Goal: Task Accomplishment & Management: Manage account settings

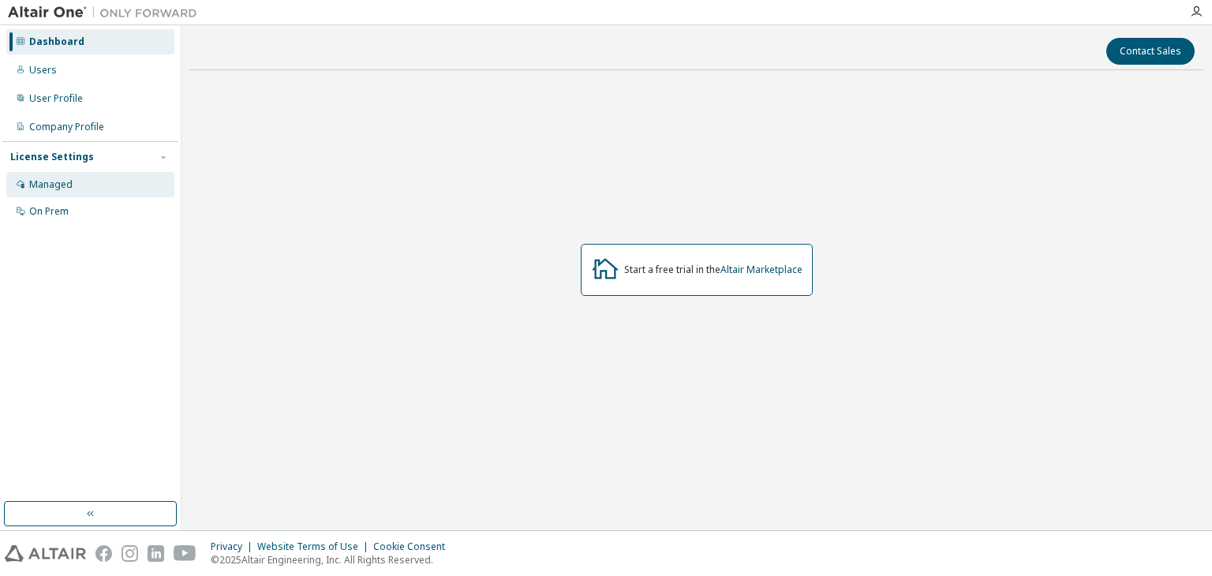
click at [65, 190] on div "Managed" at bounding box center [50, 184] width 43 height 13
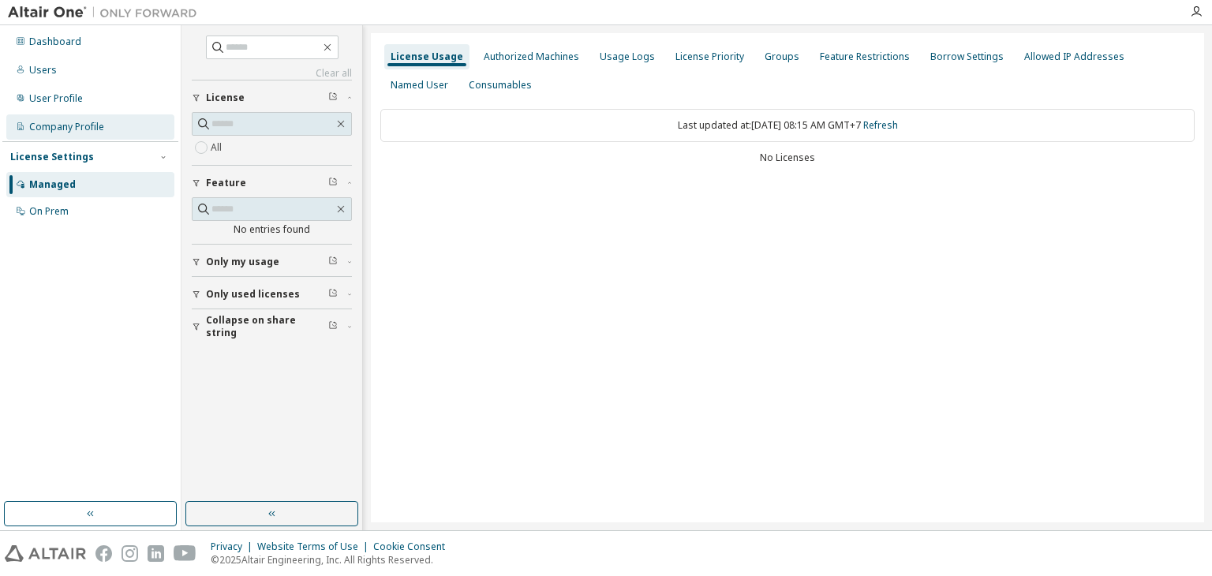
click at [114, 119] on div "Company Profile" at bounding box center [90, 126] width 168 height 25
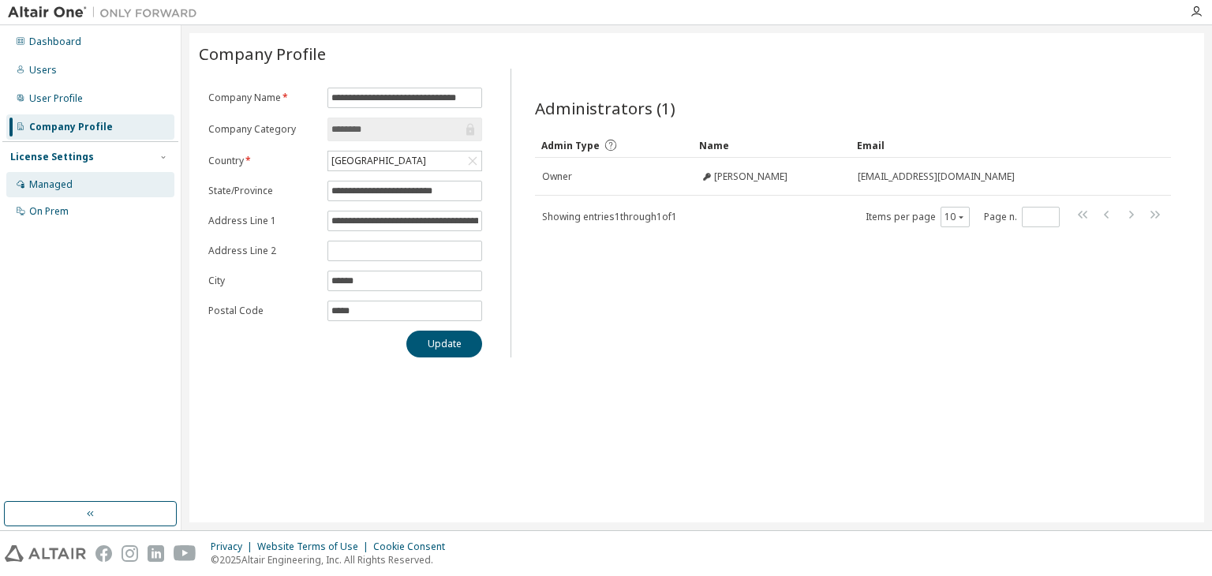
click at [86, 184] on div "Managed" at bounding box center [90, 184] width 168 height 25
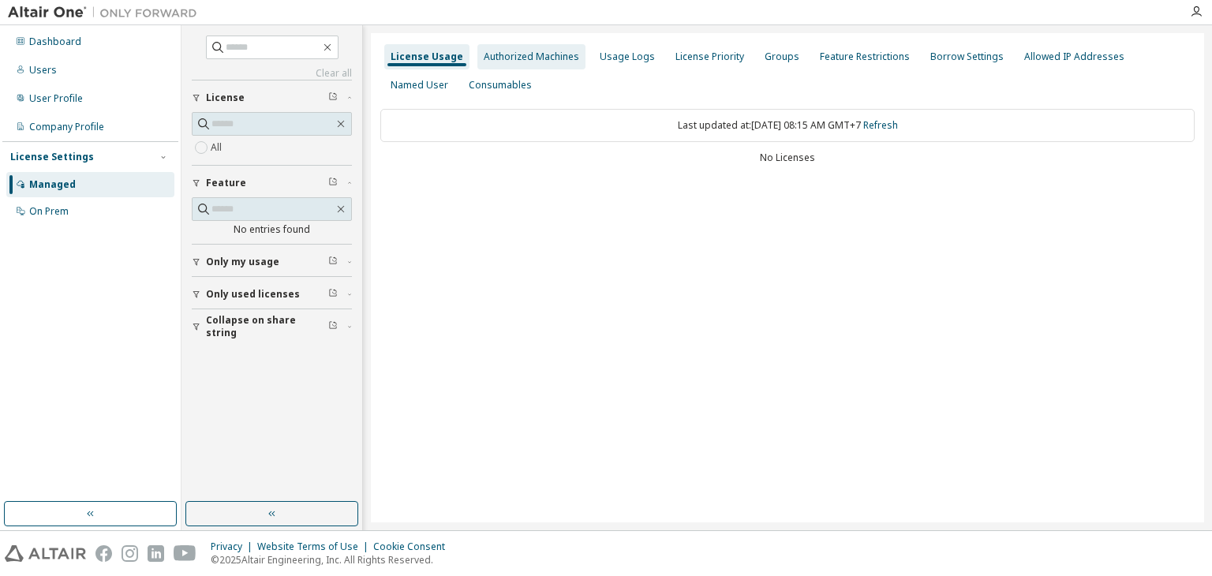
click at [507, 56] on div "Authorized Machines" at bounding box center [531, 57] width 95 height 13
